Goal: Information Seeking & Learning: Find specific fact

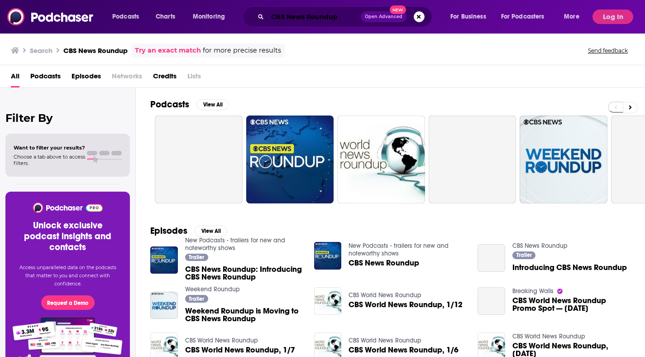
click at [288, 17] on input "CBS News Roundup" at bounding box center [314, 17] width 93 height 14
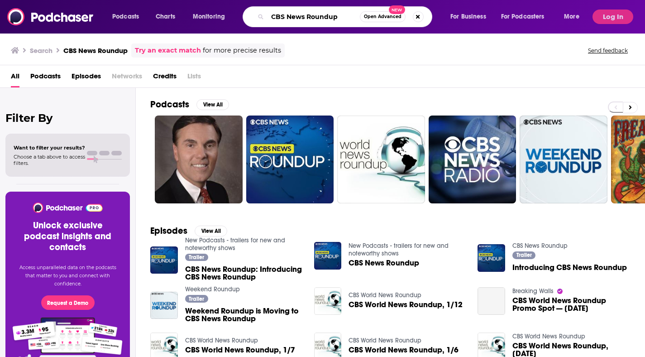
click at [288, 17] on input "CBS News Roundup" at bounding box center [314, 17] width 92 height 14
paste input "[PERSON_NAME] & Hustle podcast"
type input "[PERSON_NAME] & Hustle podcast"
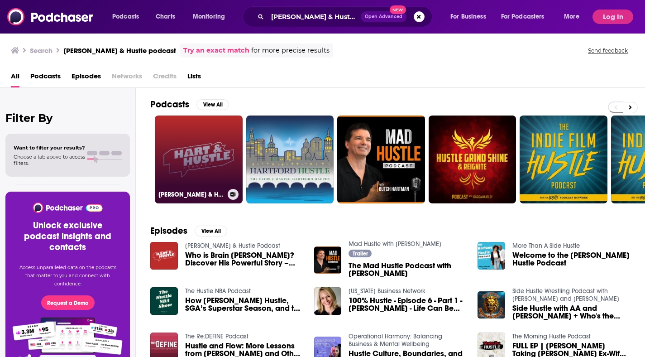
click at [201, 168] on link "[PERSON_NAME] & Hustle Podcast" at bounding box center [199, 159] width 88 height 88
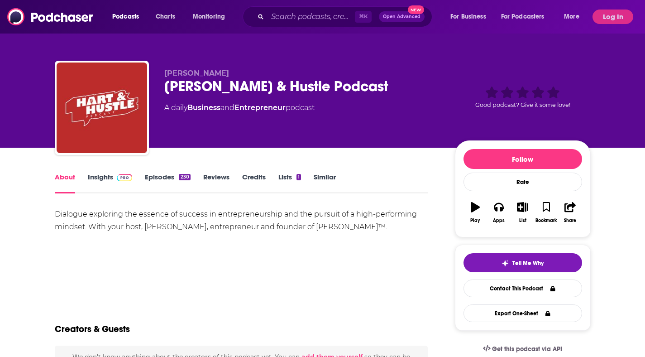
click at [118, 182] on link "Insights" at bounding box center [110, 183] width 45 height 21
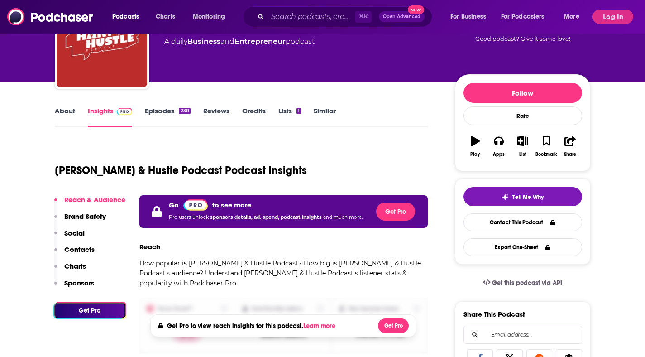
scroll to position [81, 0]
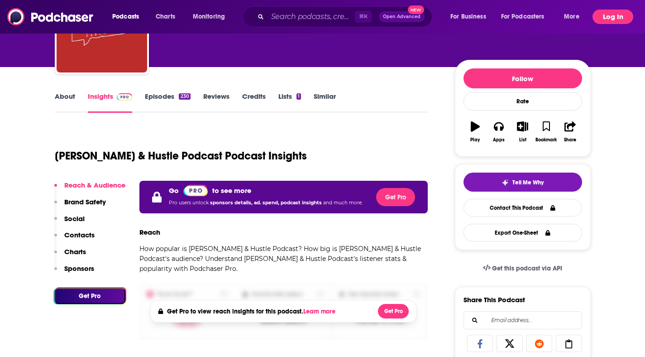
click at [624, 13] on button "Log In" at bounding box center [613, 17] width 41 height 14
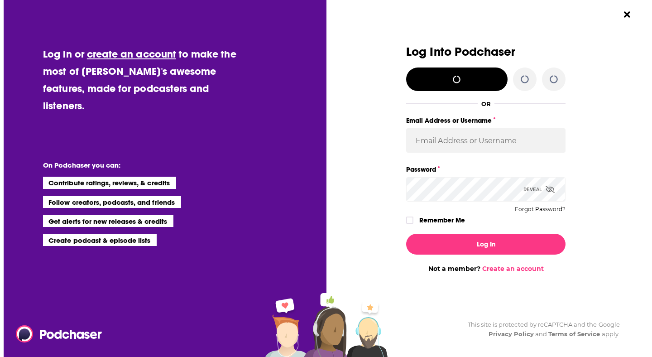
scroll to position [0, 0]
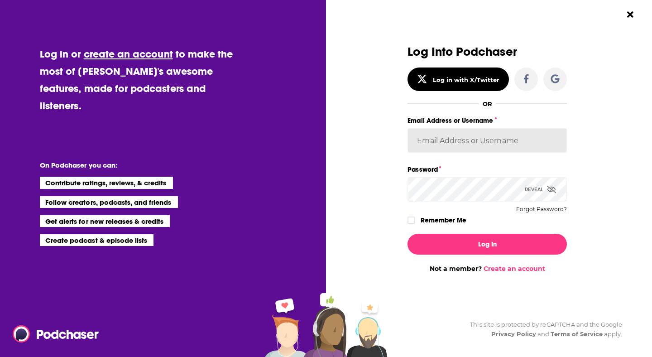
click at [443, 142] on input "Email Address or Username" at bounding box center [487, 140] width 159 height 24
type input "kvolz"
click at [408, 234] on button "Log In" at bounding box center [487, 244] width 159 height 21
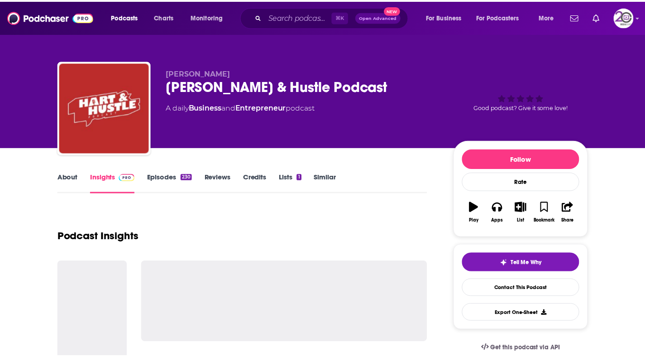
scroll to position [81, 0]
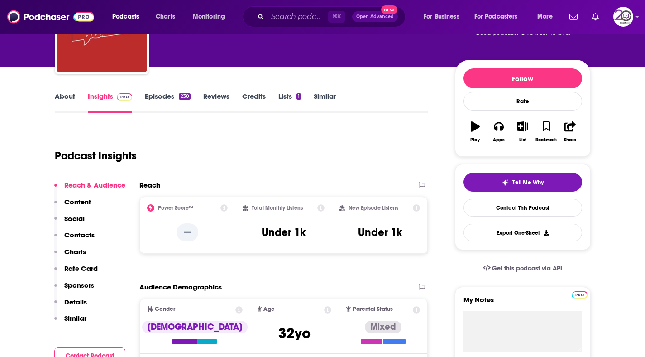
click at [158, 100] on link "Episodes 230" at bounding box center [167, 102] width 45 height 21
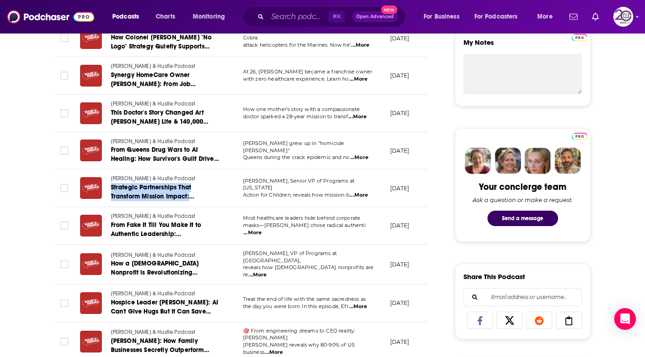
scroll to position [348, 0]
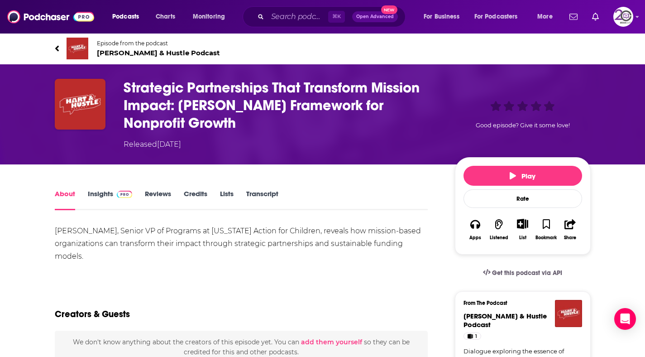
click at [153, 107] on h1 "Strategic Partnerships That Transform Mission Impact: [PERSON_NAME] Framework f…" at bounding box center [282, 105] width 317 height 53
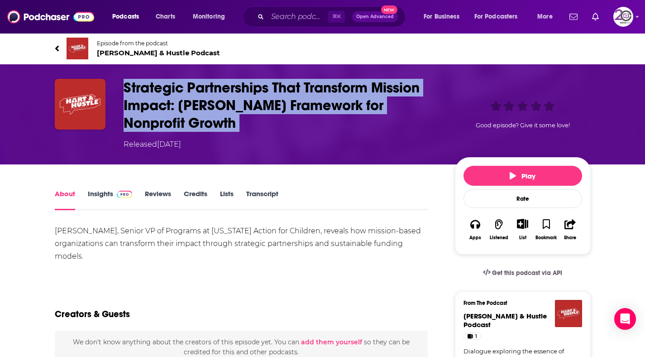
click at [153, 107] on h1 "Strategic Partnerships That Transform Mission Impact: [PERSON_NAME] Framework f…" at bounding box center [282, 105] width 317 height 53
copy h1 "Strategic Partnerships That Transform Mission Impact: [PERSON_NAME] Framework f…"
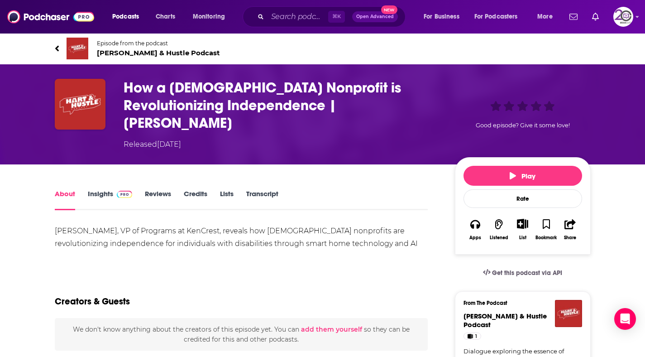
click at [182, 93] on h1 "How a [DEMOGRAPHIC_DATA] Nonprofit is Revolutionizing Independence | [PERSON_NA…" at bounding box center [282, 105] width 317 height 53
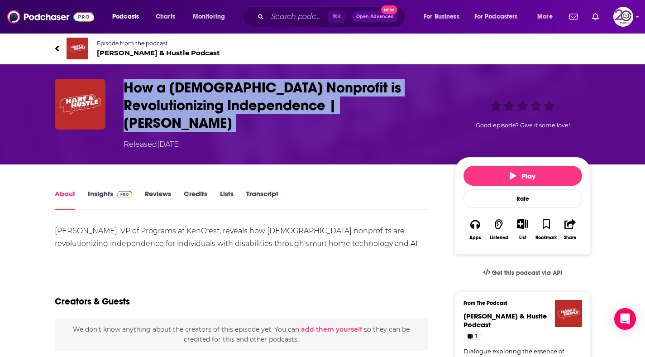
click at [182, 93] on h1 "How a [DEMOGRAPHIC_DATA] Nonprofit is Revolutionizing Independence | [PERSON_NA…" at bounding box center [282, 105] width 317 height 53
copy h1 "How a [DEMOGRAPHIC_DATA] Nonprofit is Revolutionizing Independence | [PERSON_NA…"
